Goal: Navigation & Orientation: Find specific page/section

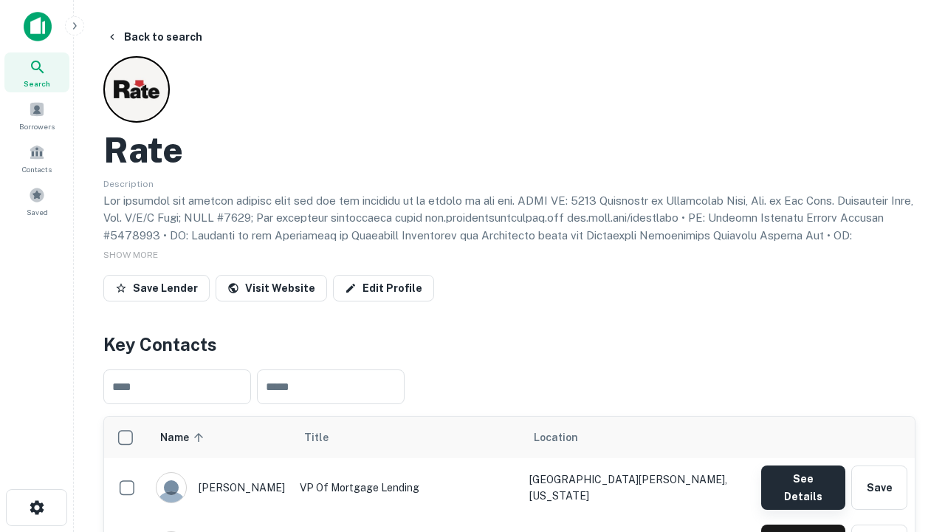
click at [803, 480] on button "See Details" at bounding box center [803, 487] width 84 height 44
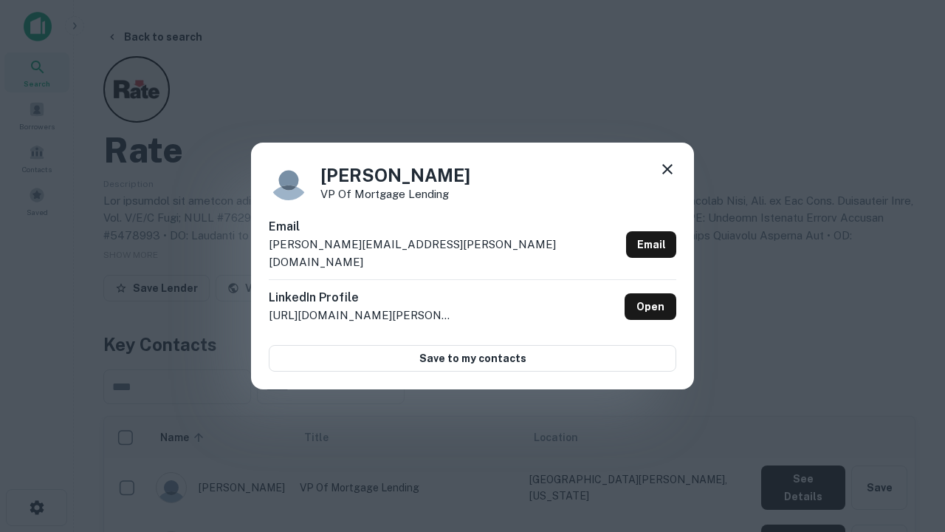
click at [668, 178] on icon at bounding box center [668, 169] width 18 height 18
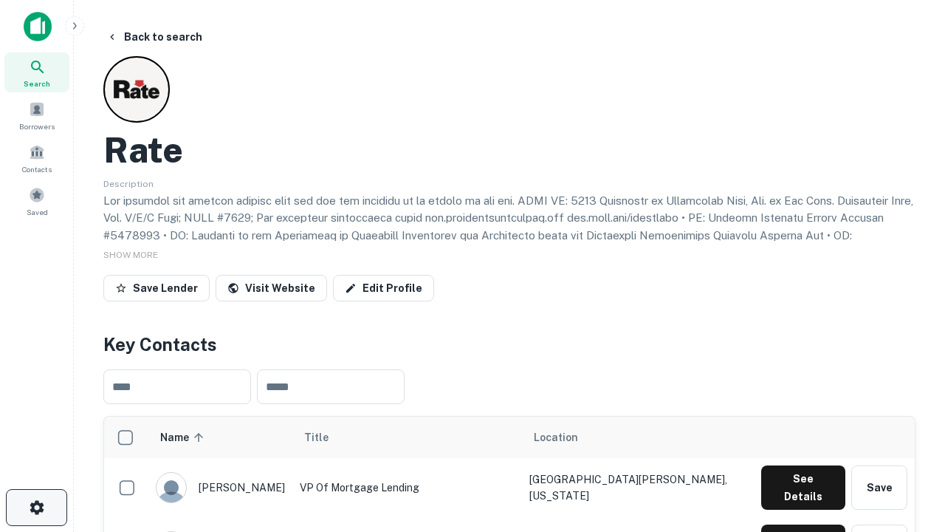
click at [36, 507] on icon "button" at bounding box center [37, 507] width 18 height 18
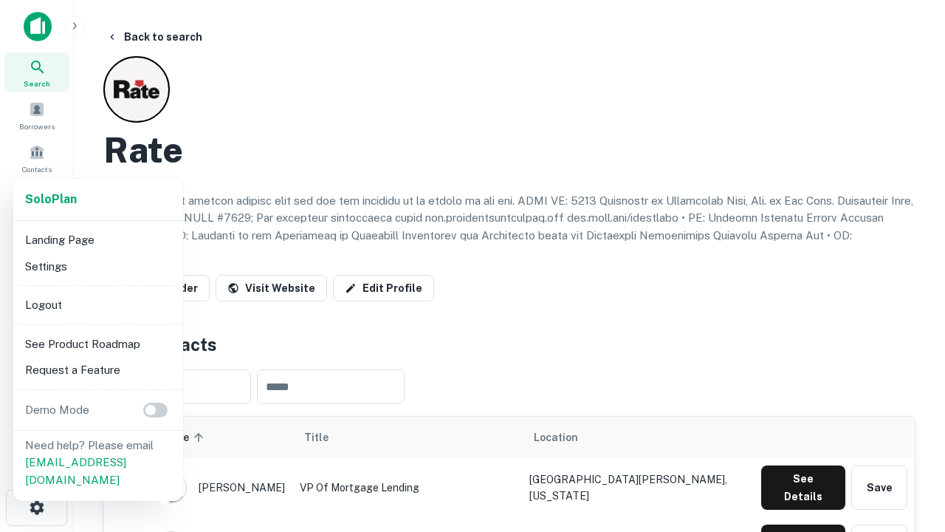
click at [97, 304] on li "Logout" at bounding box center [98, 305] width 158 height 27
